Goal: Find specific page/section: Find specific page/section

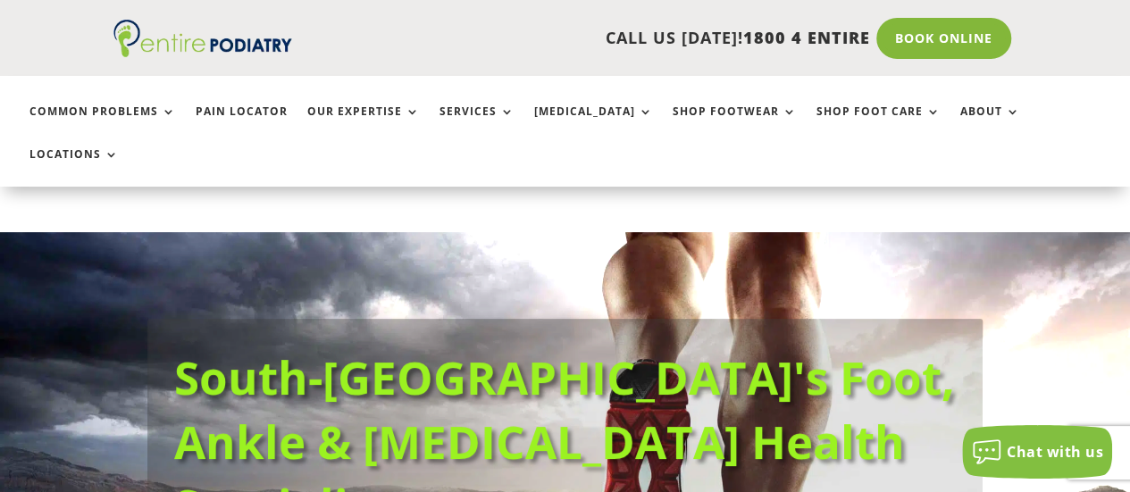
scroll to position [145, 0]
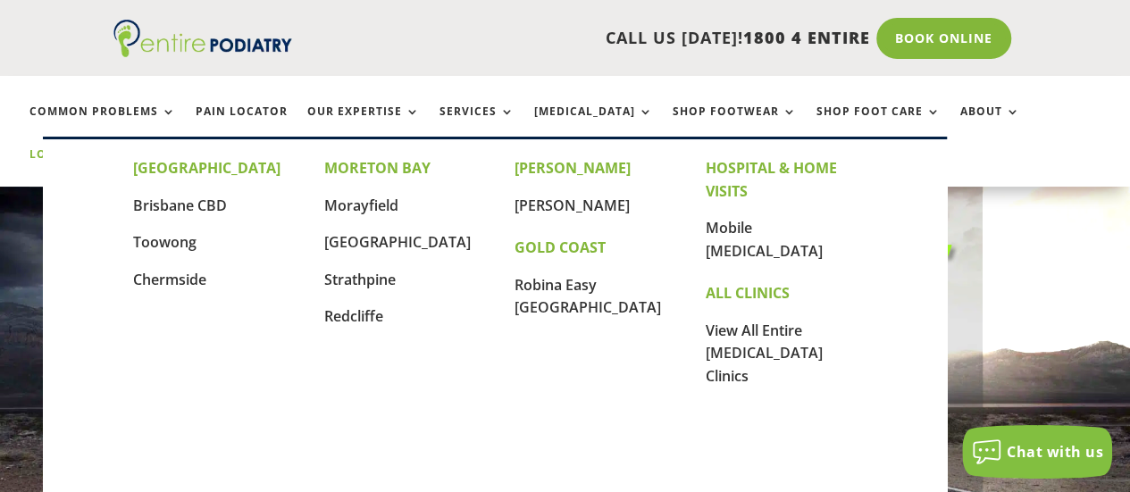
click at [119, 148] on link "Locations" at bounding box center [73, 167] width 89 height 38
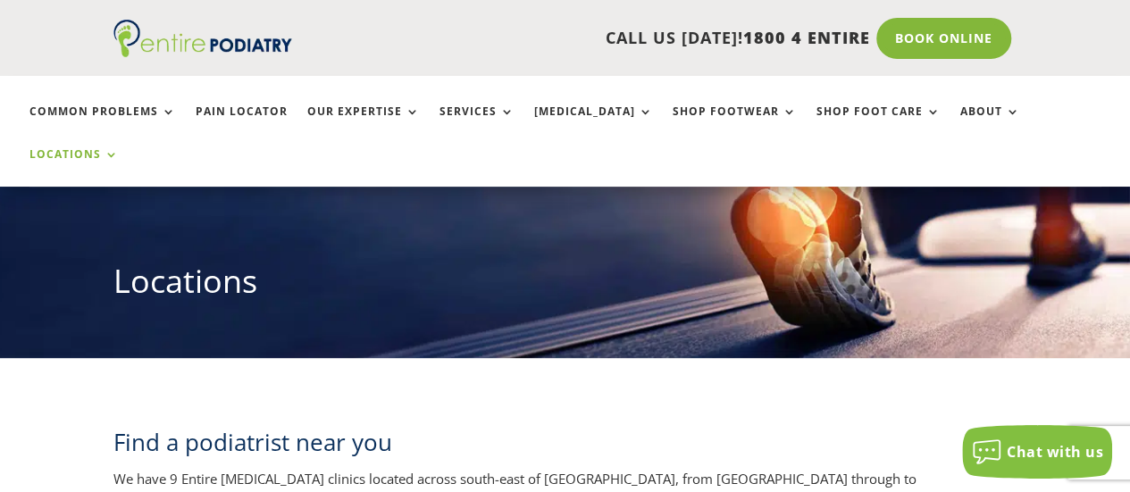
scroll to position [138, 0]
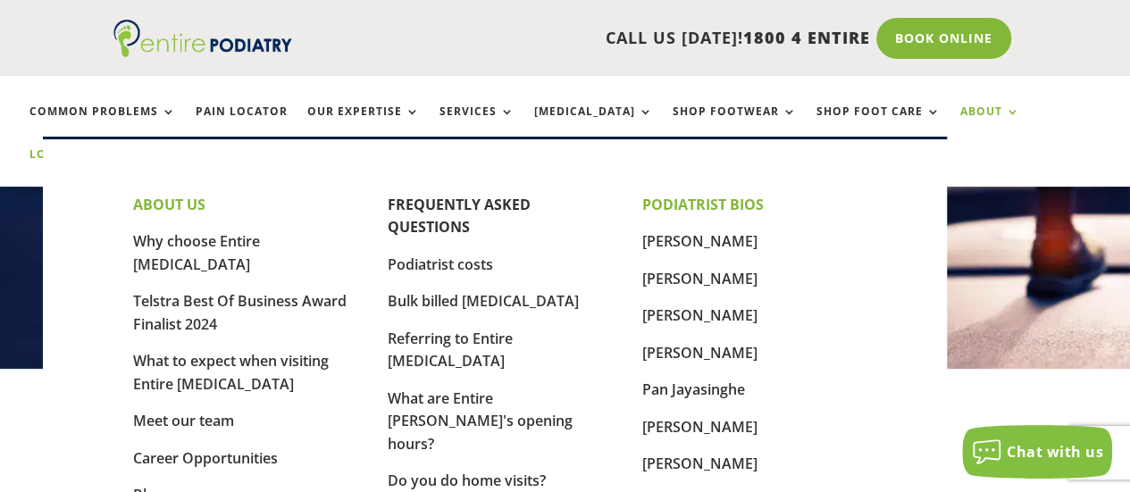
click at [960, 120] on link "About" at bounding box center [990, 124] width 60 height 38
